Goal: Task Accomplishment & Management: Manage account settings

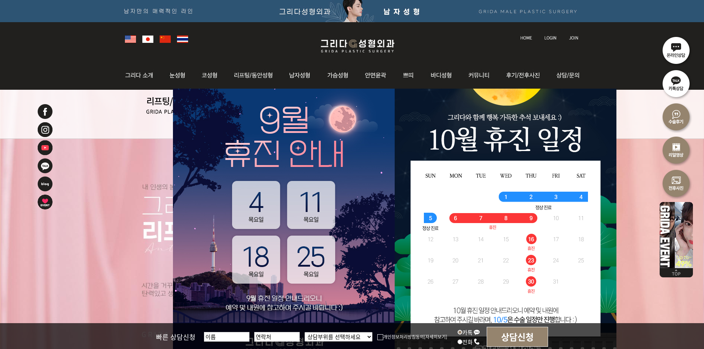
click at [549, 34] on link at bounding box center [551, 31] width 21 height 10
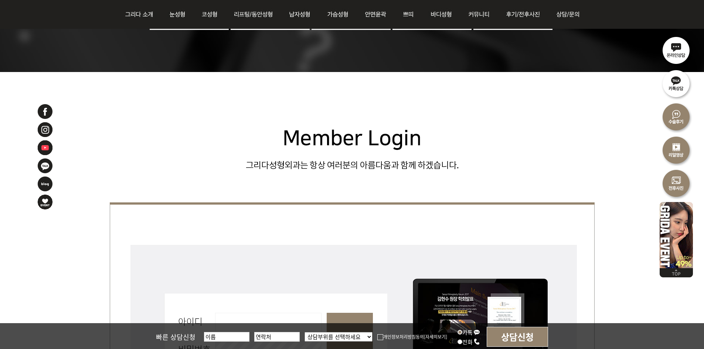
scroll to position [185, 0]
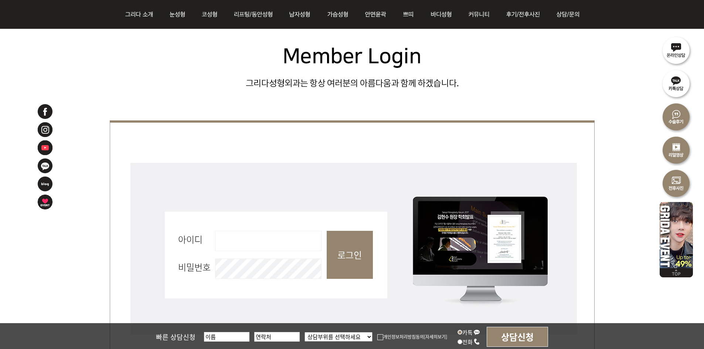
click at [242, 240] on input "아이디 필수" at bounding box center [268, 241] width 106 height 20
type input "admin"
click at [351, 252] on input "로그인" at bounding box center [350, 255] width 46 height 48
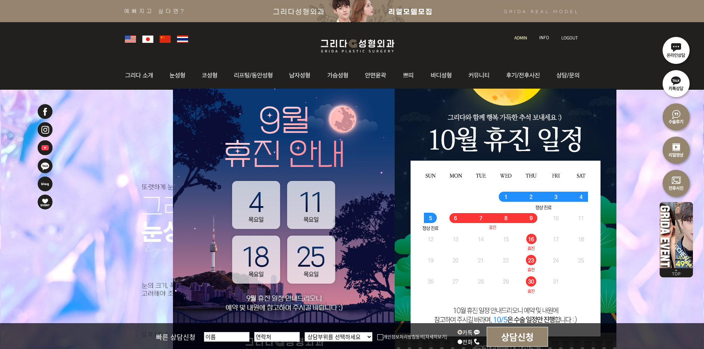
click at [524, 33] on link at bounding box center [521, 31] width 21 height 10
